Goal: Task Accomplishment & Management: Use online tool/utility

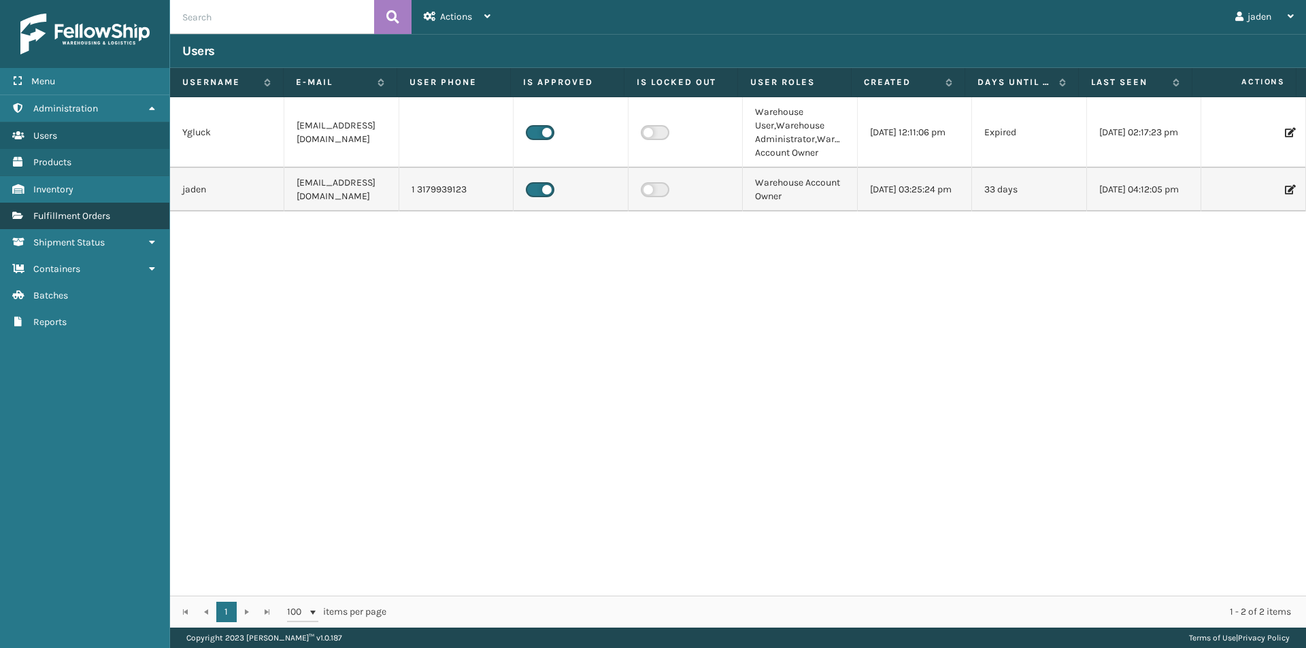
click at [95, 207] on link "Fulfillment Orders" at bounding box center [84, 216] width 169 height 27
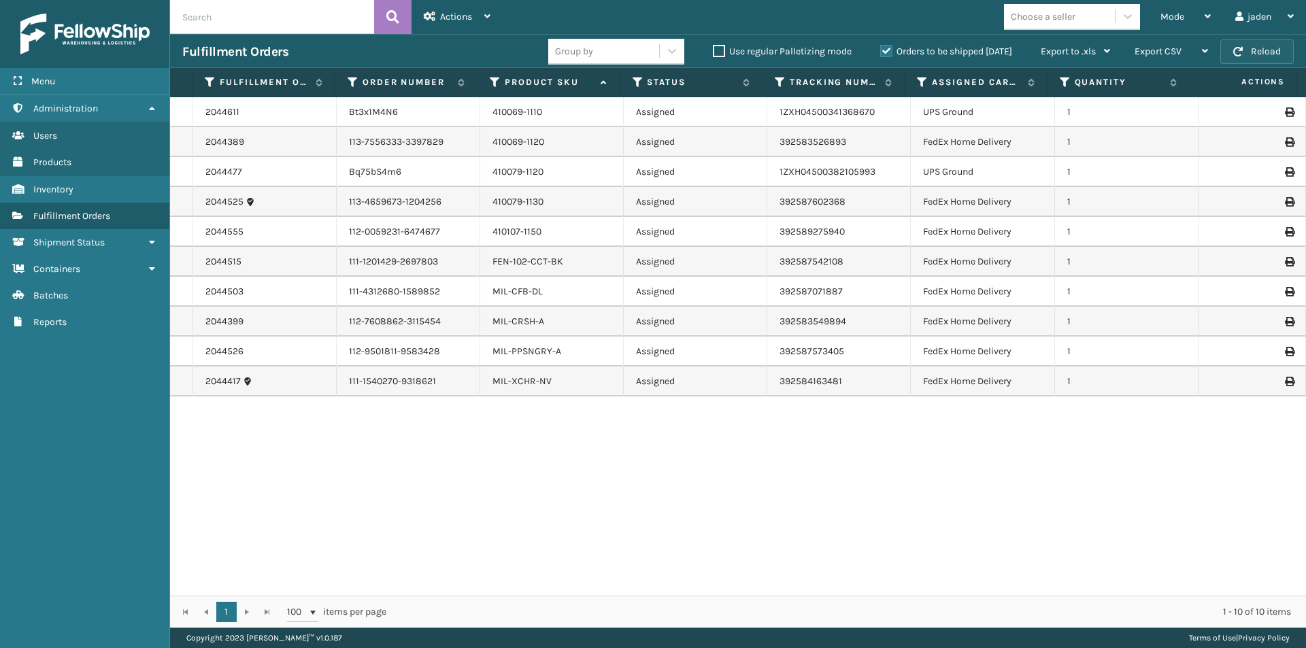
click at [1256, 58] on button "Reload" at bounding box center [1256, 51] width 73 height 24
